Goal: Check status: Check status

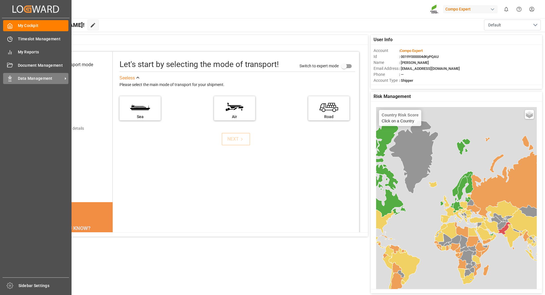
click at [32, 78] on span "Data Management" at bounding box center [40, 79] width 45 height 6
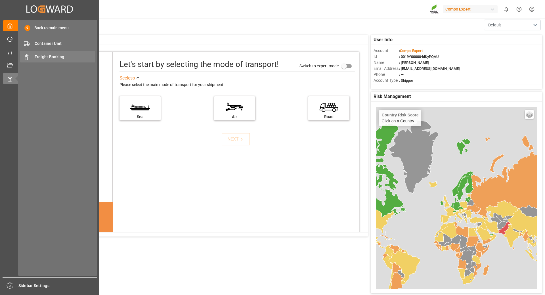
click at [47, 57] on span "Freight Booking" at bounding box center [65, 57] width 61 height 6
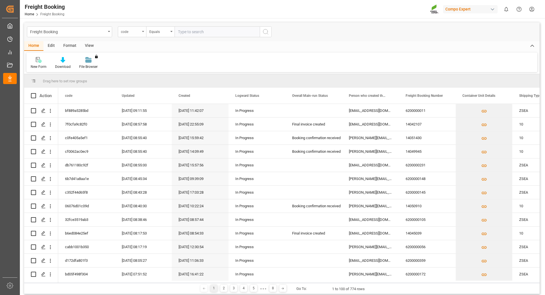
click at [140, 30] on div "code" at bounding box center [130, 31] width 19 height 7
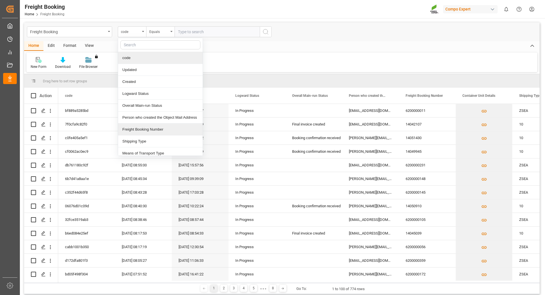
click at [140, 126] on div "Freight Booking Number" at bounding box center [160, 130] width 85 height 12
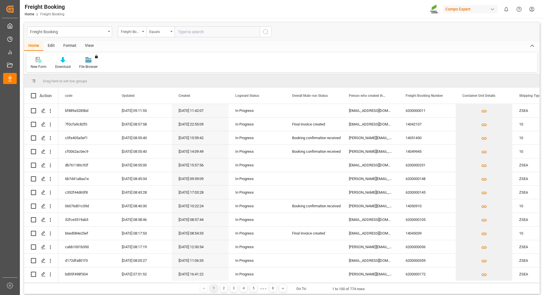
click at [192, 32] on input "text" at bounding box center [217, 31] width 85 height 11
type input "6200000487"
click at [262, 29] on button "search button" at bounding box center [266, 31] width 12 height 11
click at [263, 30] on icon "search button" at bounding box center [265, 31] width 7 height 7
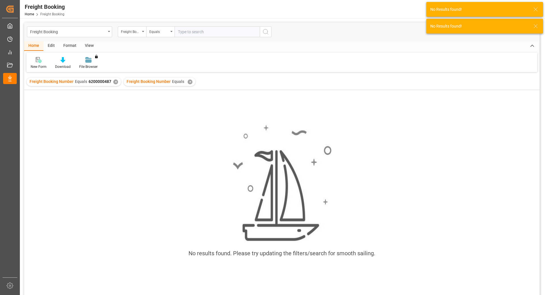
click at [188, 83] on div "✕" at bounding box center [190, 82] width 5 height 5
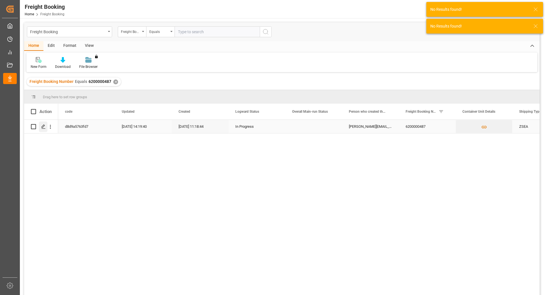
click at [40, 126] on div "Press SPACE to select this row." at bounding box center [43, 127] width 9 height 11
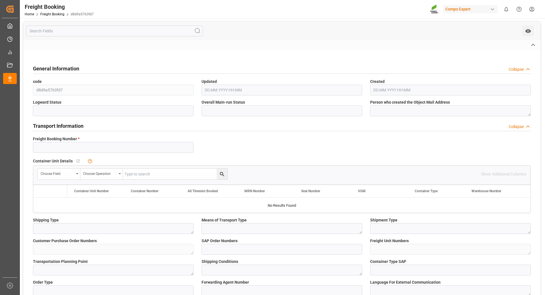
type input "6200000487"
type textarea "ZSEA"
type textarea "3200"
type textarea "BR 109-2025"
type input "2000001080"
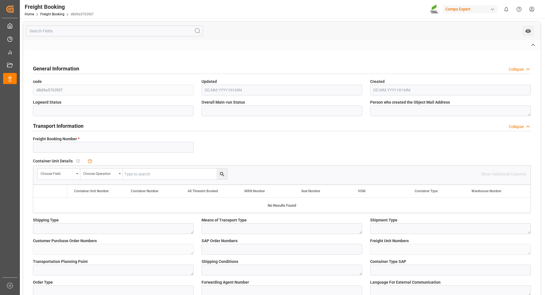
type textarea "4100004976; 4100003711; 4100004983"
type textarea "ZSEA"
type textarea "de"
type input "MAEU"
type input "258776618"
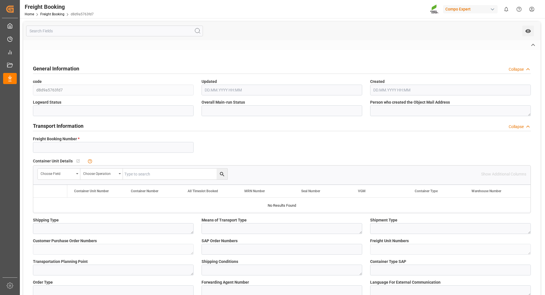
type input "MAERSK LAGUNA"
type input "[GEOGRAPHIC_DATA]"
type input "Paranaguá"
type textarea "CIF"
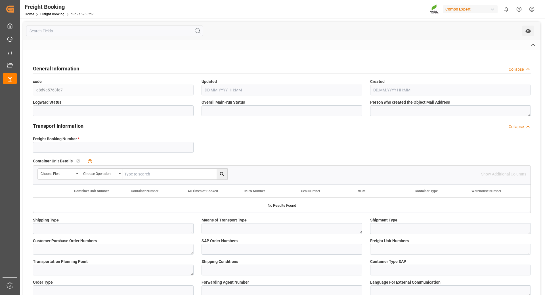
type textarea "SP_EWM"
type textarea "FLO T EAGLE MASTER [DATE] 25kg (x42) WW"
type textarea "2618901899"
type input "SP_EWM"
type input "Logistics Service Provider"
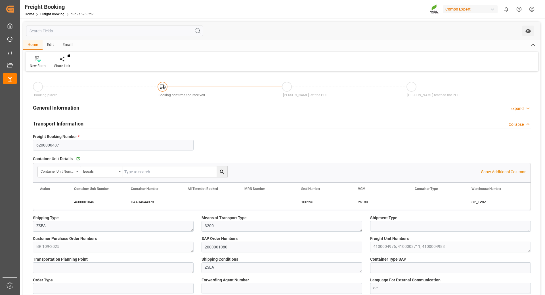
type input "Maersk"
type input "Maersk Line AS"
type input "9526942"
type input "BEANR"
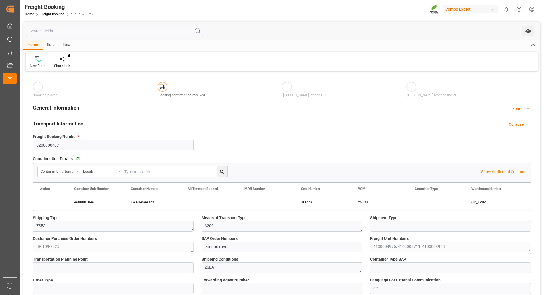
type input "BRPNG"
type input "0"
type input "60258.24"
type input "[DATE] 01:00"
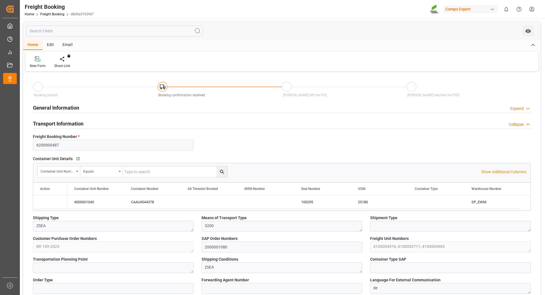
type input "[DATE] 01:00"
type input "[DATE] 01:30"
type input "[DATE] 10:00"
type input "[DATE] 11:18"
type input "[DATE] 12:02"
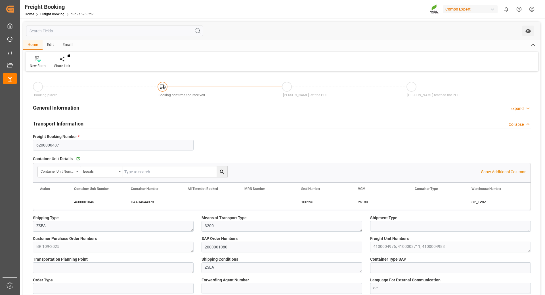
type input "[DATE] 12:02"
type input "[DATE] 08:36"
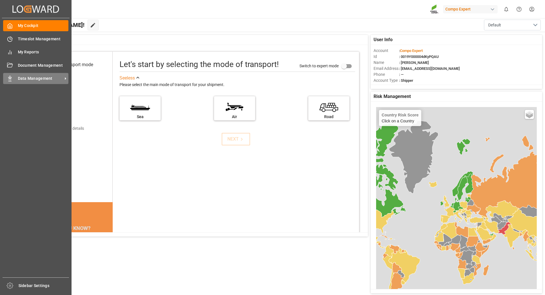
click at [43, 79] on span "Data Management" at bounding box center [40, 79] width 45 height 6
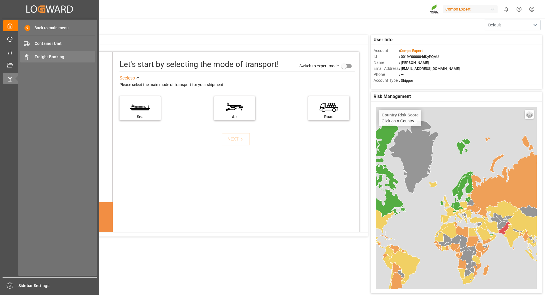
click at [48, 58] on span "Freight Booking" at bounding box center [65, 57] width 61 height 6
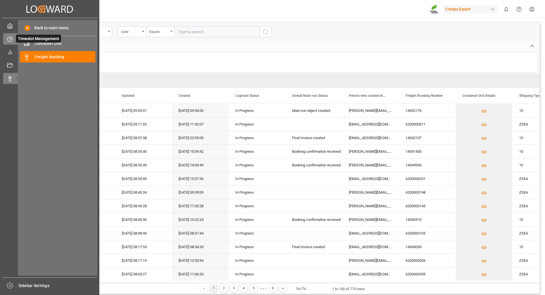
click at [8, 38] on icon at bounding box center [10, 39] width 6 height 6
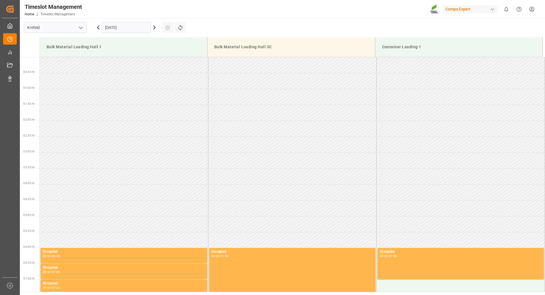
scroll to position [283, 0]
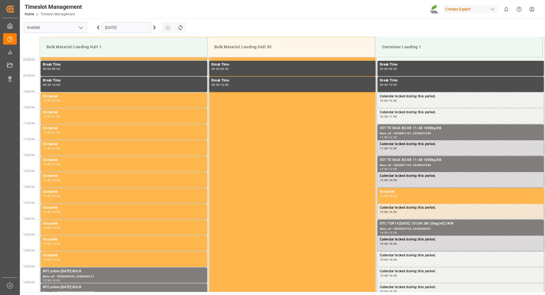
click at [144, 28] on input "10.09.2025" at bounding box center [126, 27] width 49 height 11
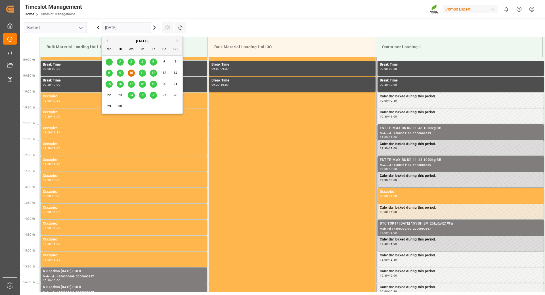
click at [130, 97] on div "24" at bounding box center [131, 95] width 7 height 7
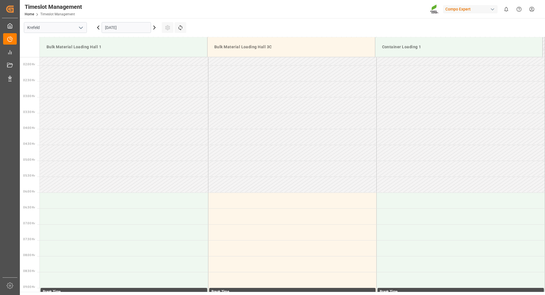
scroll to position [141, 0]
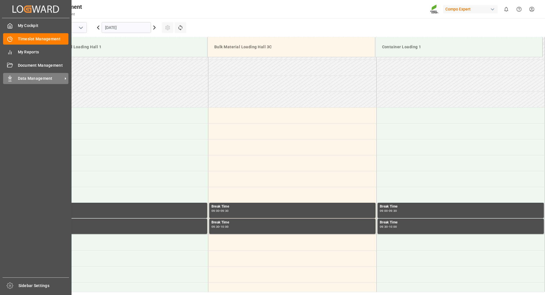
click at [24, 80] on span "Data Management" at bounding box center [40, 79] width 45 height 6
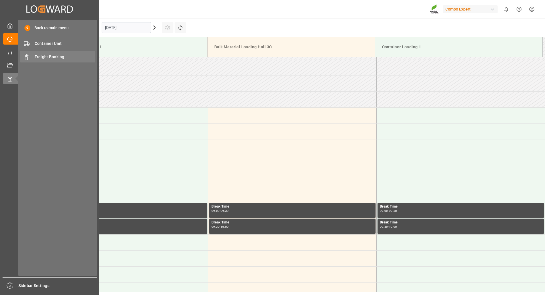
click at [45, 54] on span "Freight Booking" at bounding box center [65, 57] width 61 height 6
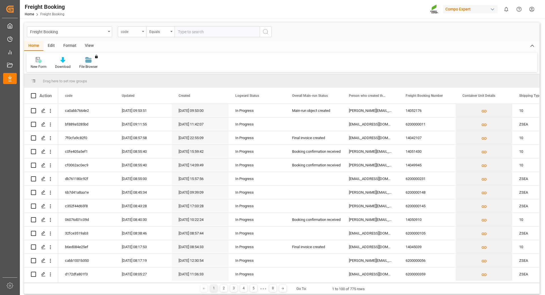
click at [142, 33] on div "code" at bounding box center [132, 31] width 28 height 11
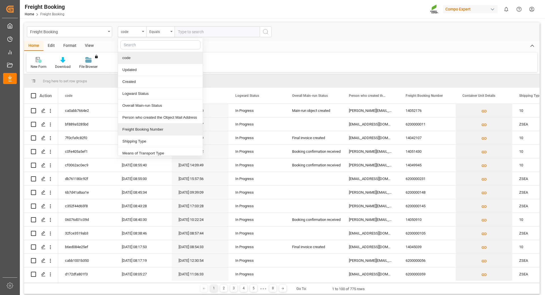
click at [137, 132] on div "Freight Booking Number" at bounding box center [160, 130] width 85 height 12
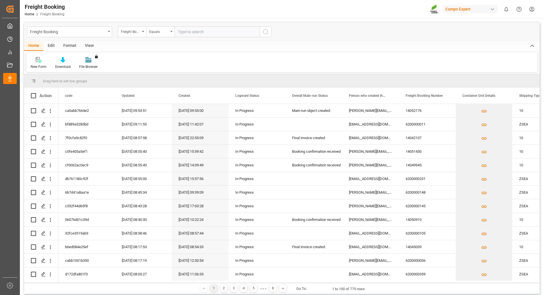
click at [195, 32] on input "text" at bounding box center [217, 31] width 85 height 11
type input "6200000487"
click at [267, 33] on icon "search button" at bounding box center [265, 31] width 7 height 7
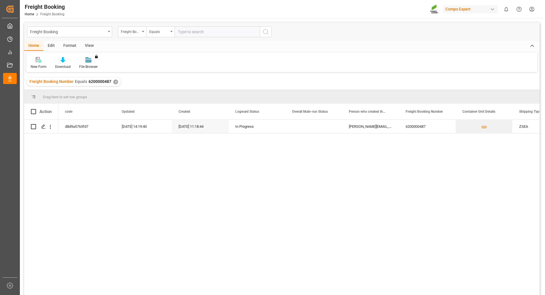
click at [193, 32] on input "text" at bounding box center [217, 31] width 85 height 11
type input "6200000487"
click at [260, 32] on button "search button" at bounding box center [266, 31] width 12 height 11
click at [211, 82] on div "✕" at bounding box center [212, 82] width 5 height 5
click at [43, 125] on icon "Press SPACE to select this row." at bounding box center [43, 126] width 5 height 5
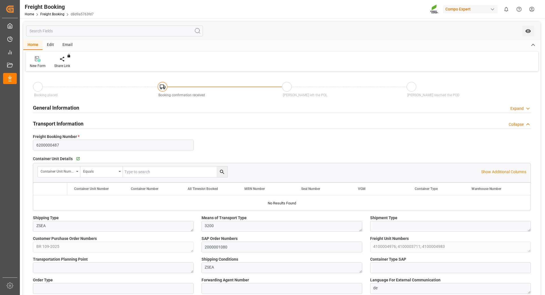
type input "Maersk"
type input "Maersk Line AS"
type input "9526942"
type input "BEANR"
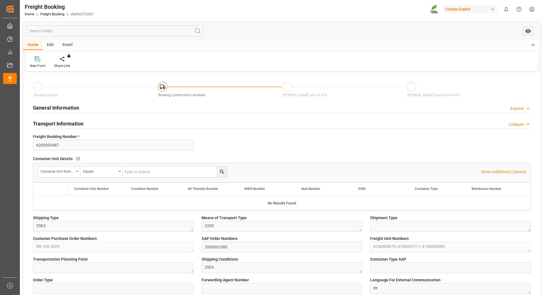
type input "BRPNG"
type input "0"
type input "60258.24"
type input "[DATE] 01:00"
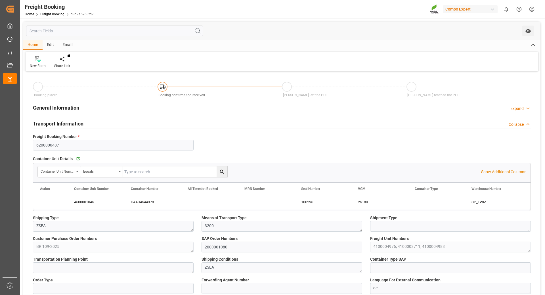
type input "[DATE] 01:00"
type input "[DATE] 01:30"
type input "[DATE] 10:00"
type input "[DATE] 11:18"
type input "[DATE] 12:02"
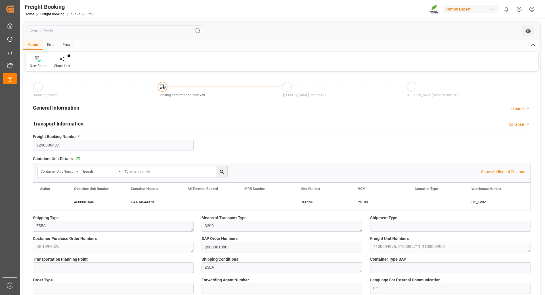
type input "[DATE] 12:02"
type input "[DATE] 08:36"
